Goal: Register for event/course

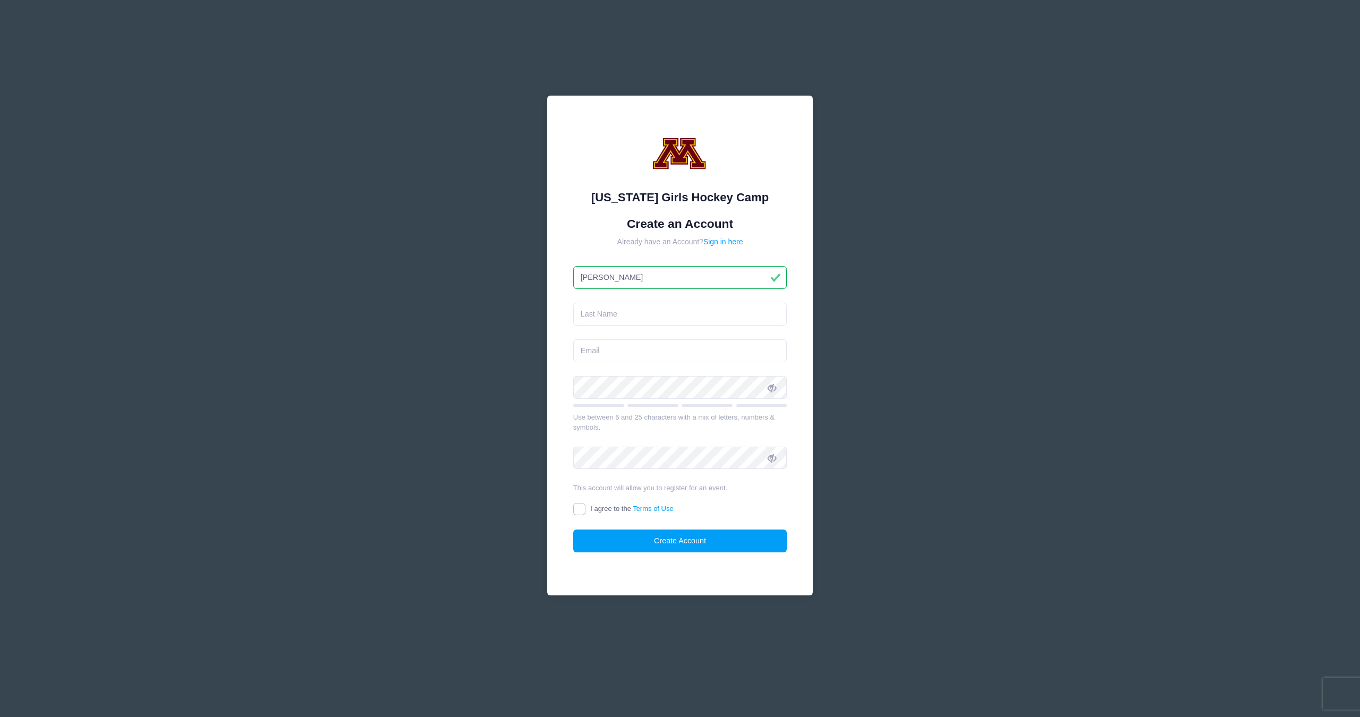
type input "Nathan"
type input "Elder"
type input "nathan@planetelder.com"
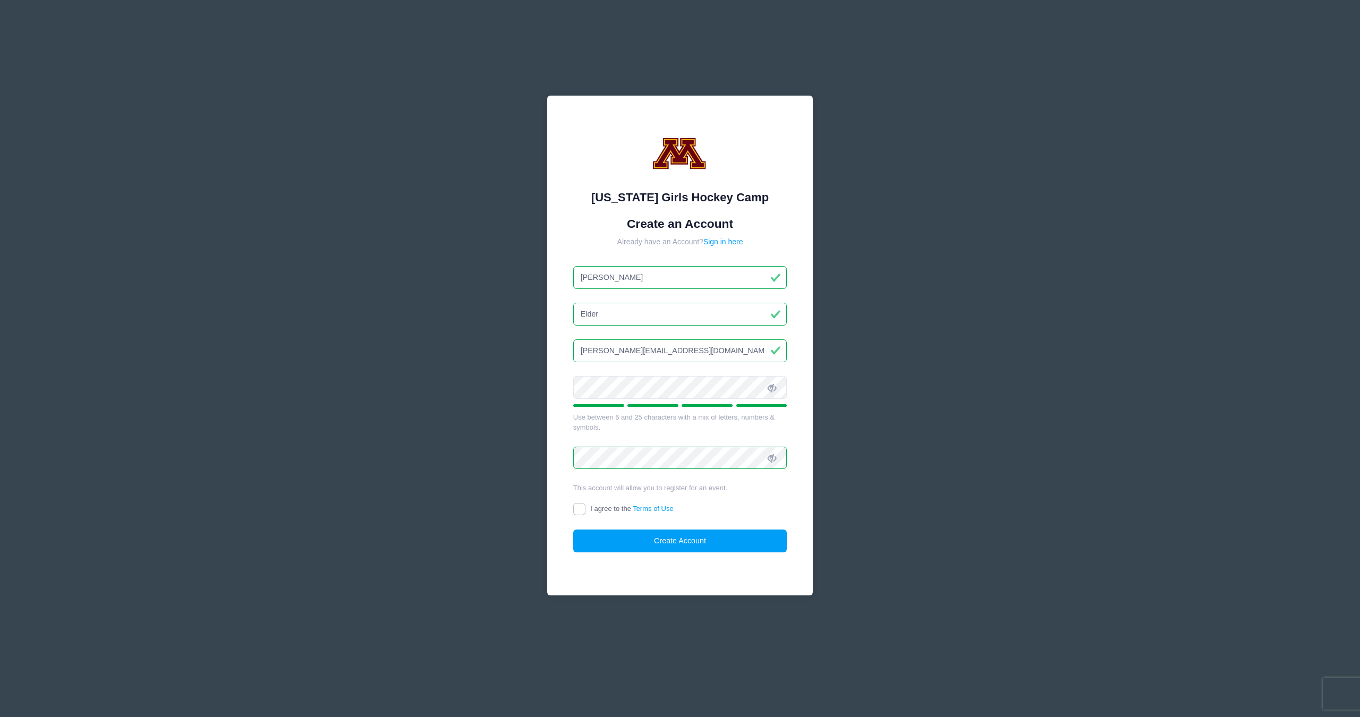
scroll to position [1, 0]
click at [582, 509] on input "I agree to the Terms of Use" at bounding box center [579, 509] width 12 height 12
checkbox input "true"
click at [695, 539] on button "Create Account" at bounding box center [680, 541] width 214 height 23
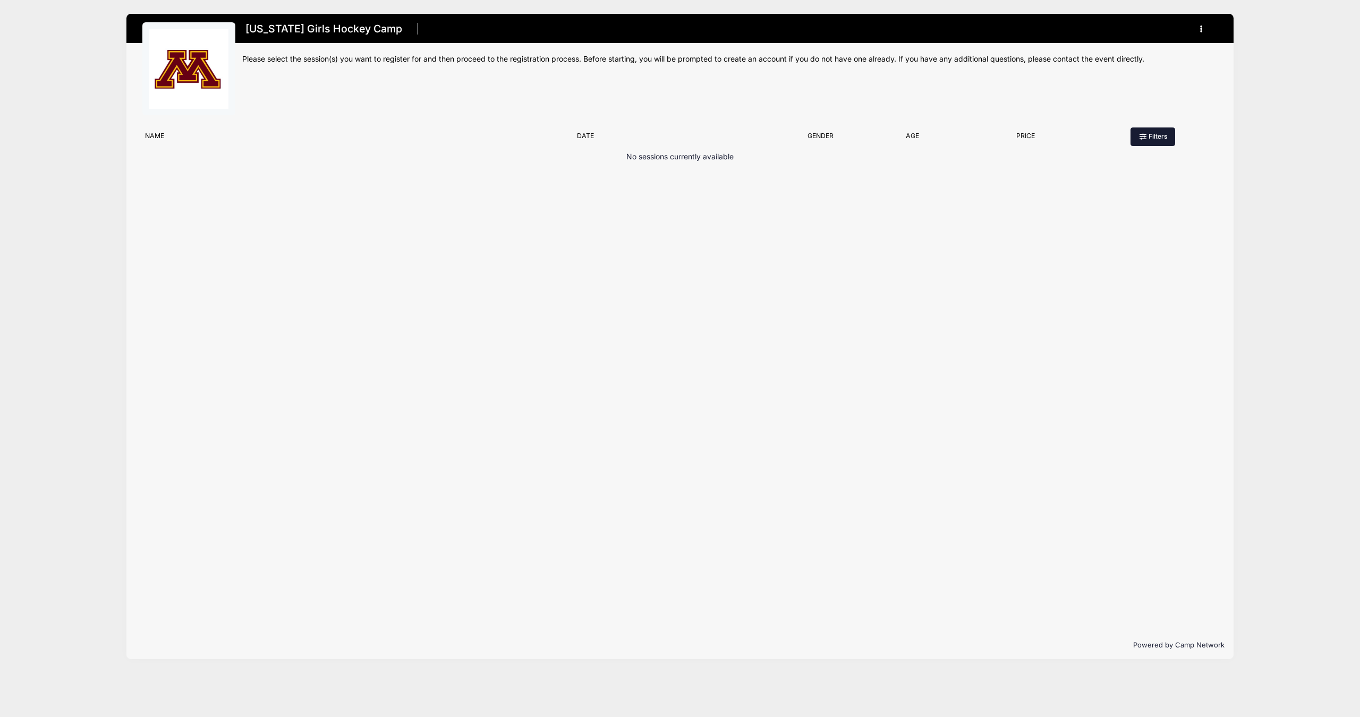
click at [1149, 141] on button "Filters" at bounding box center [1153, 137] width 45 height 18
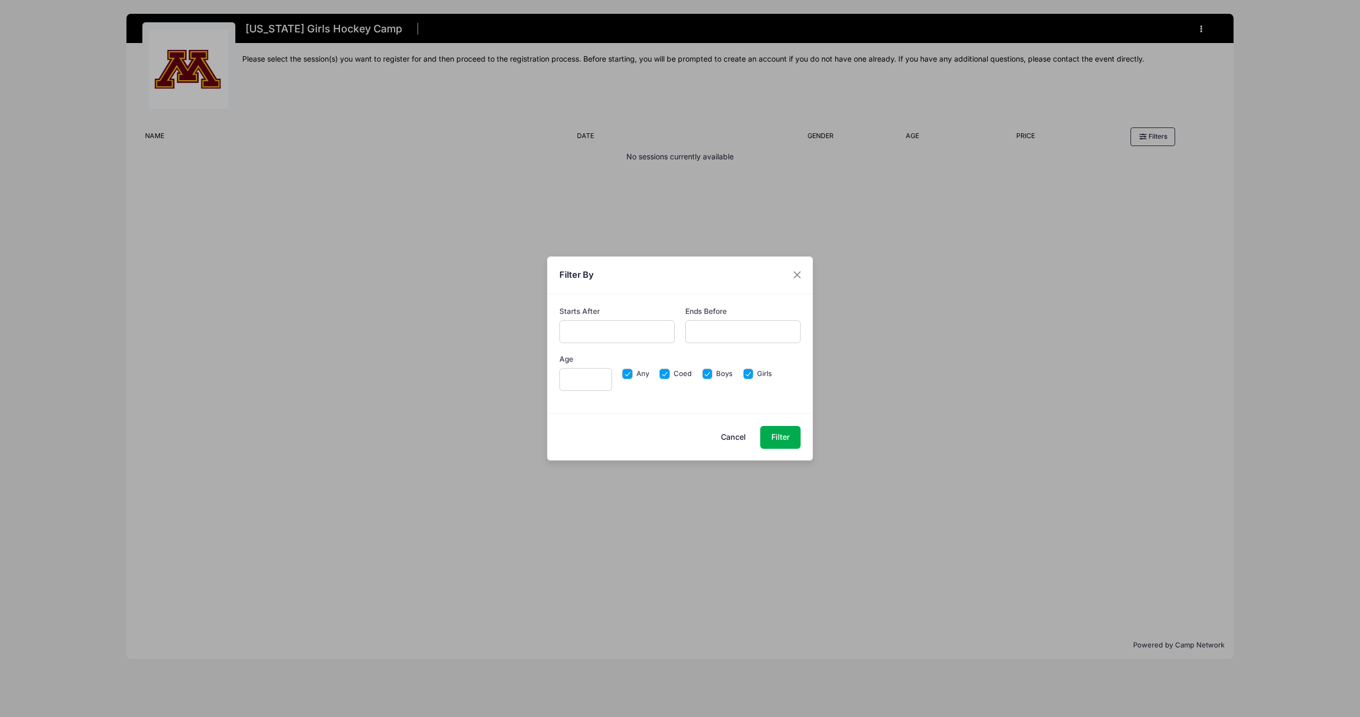
drag, startPoint x: 734, startPoint y: 435, endPoint x: 728, endPoint y: 434, distance: 6.9
click at [734, 435] on button "Cancel" at bounding box center [734, 437] width 47 height 23
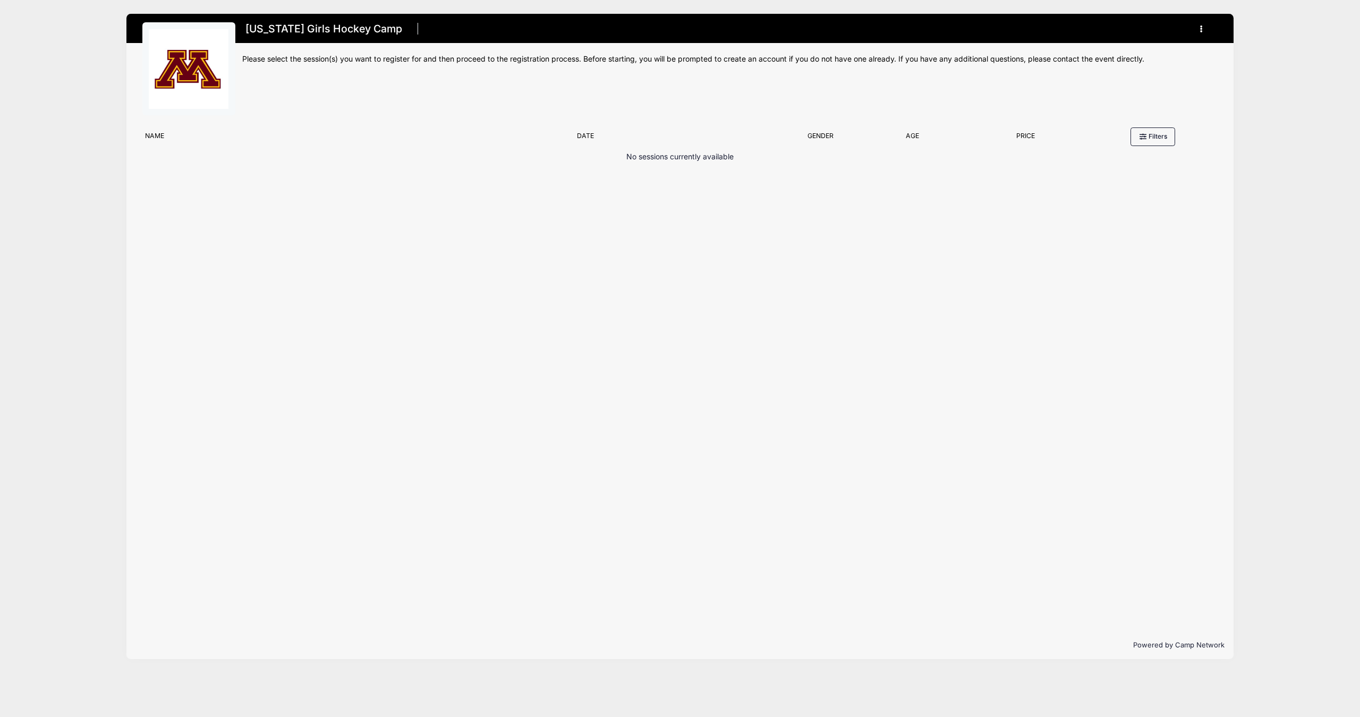
click at [1202, 29] on icon "button" at bounding box center [1205, 29] width 9 height 0
drag, startPoint x: 841, startPoint y: 84, endPoint x: 791, endPoint y: 82, distance: 49.4
click at [826, 84] on div "Minnesota Girls Hockey Camp Register My Account Logout" at bounding box center [730, 72] width 976 height 100
click at [185, 71] on img at bounding box center [189, 69] width 80 height 80
drag, startPoint x: 163, startPoint y: 133, endPoint x: 304, endPoint y: 128, distance: 140.9
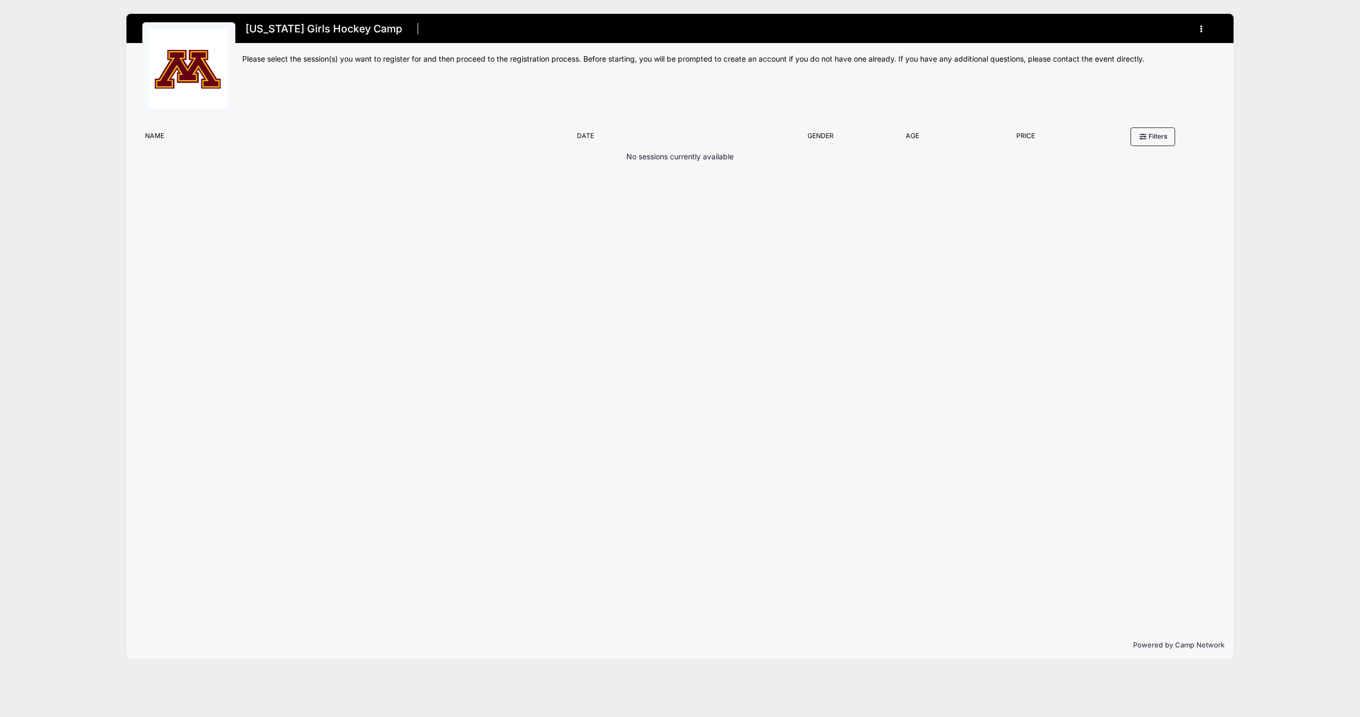
click at [164, 132] on div "Name" at bounding box center [356, 138] width 433 height 15
click at [656, 156] on p "No sessions currently available" at bounding box center [680, 156] width 107 height 11
click at [1159, 128] on button "Filters" at bounding box center [1153, 137] width 45 height 18
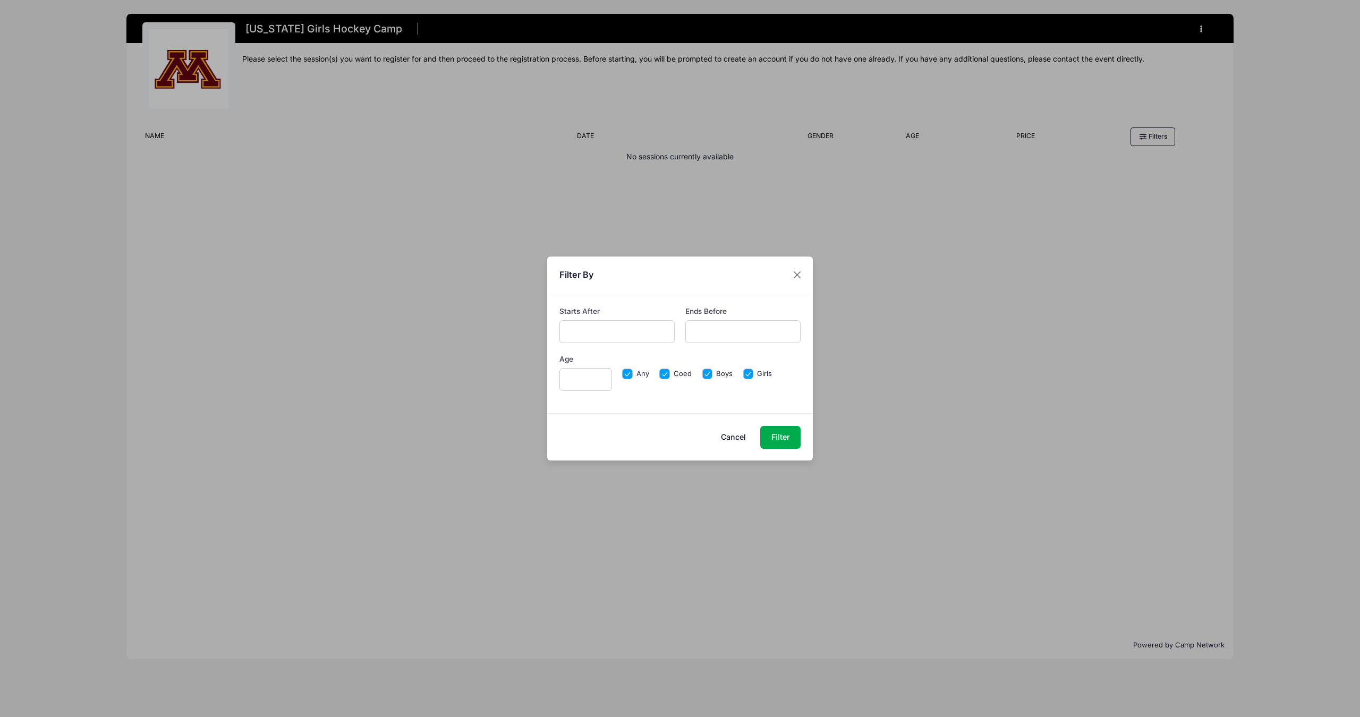
drag, startPoint x: 737, startPoint y: 436, endPoint x: 787, endPoint y: 398, distance: 62.9
click at [737, 436] on button "Cancel" at bounding box center [734, 437] width 47 height 23
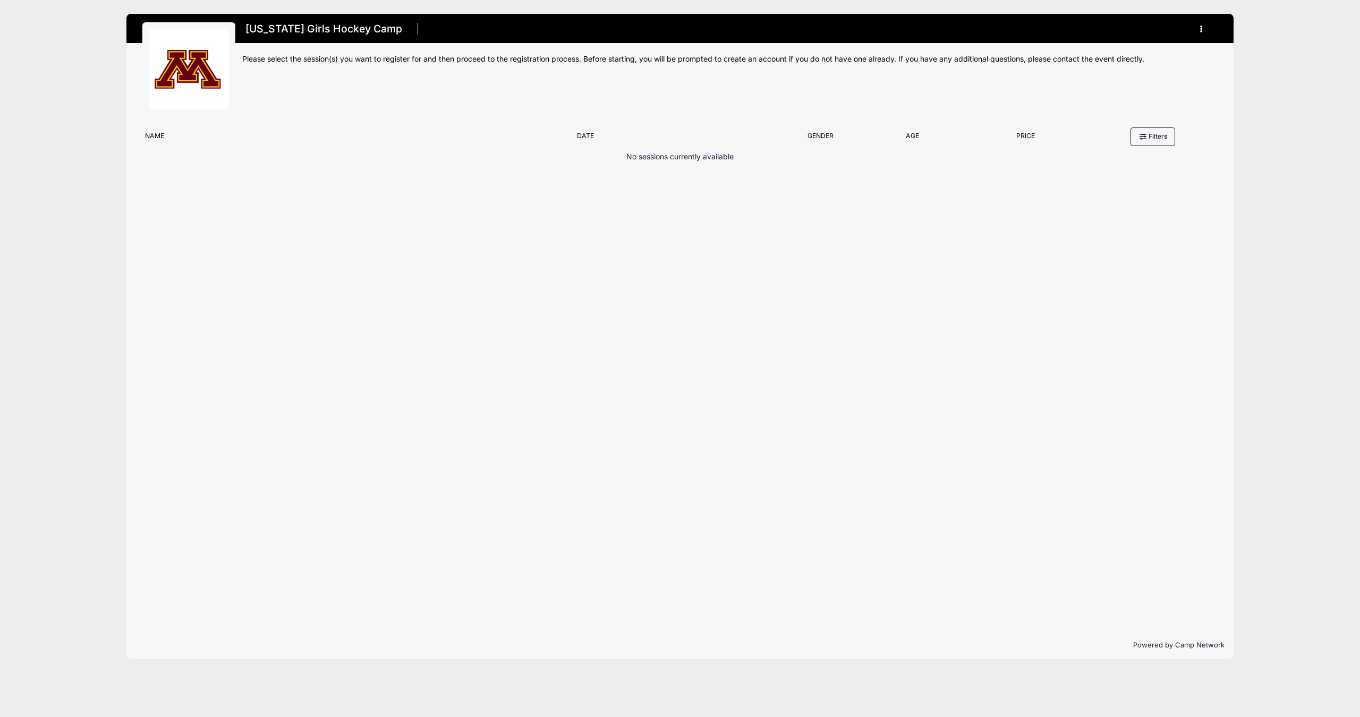
click at [1203, 29] on icon "button" at bounding box center [1205, 29] width 9 height 0
click at [1140, 57] on link "My Account" at bounding box center [1152, 55] width 123 height 20
